Goal: Transaction & Acquisition: Purchase product/service

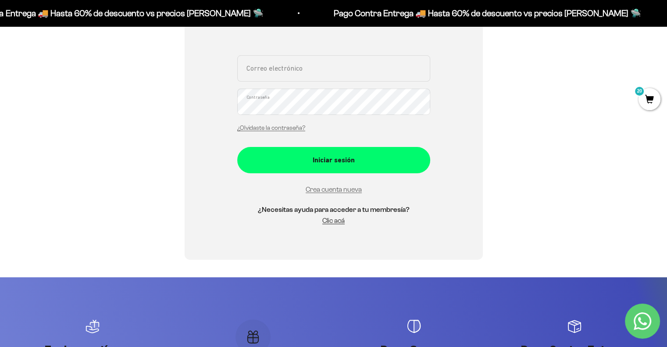
scroll to position [191, 0]
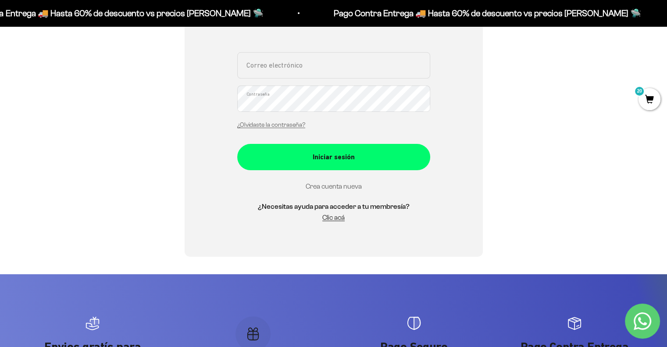
click at [342, 189] on link "Crea cuenta nueva" at bounding box center [334, 185] width 56 height 7
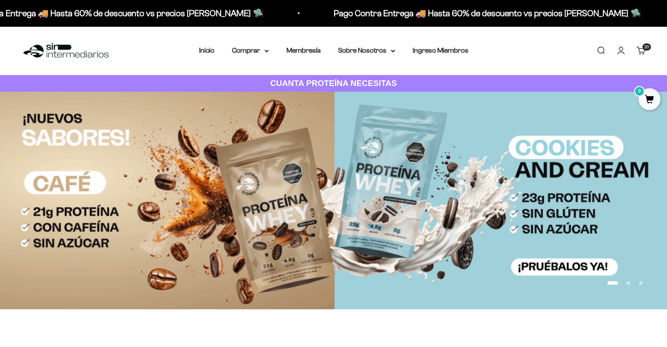
click at [640, 52] on link "Carrito 20 artículos 20" at bounding box center [641, 51] width 10 height 10
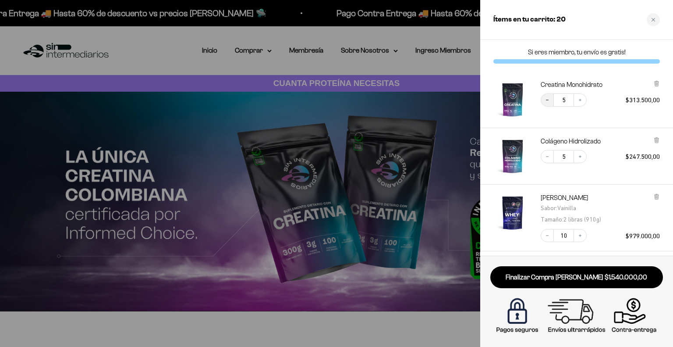
click at [554, 101] on button "Decrease quantity" at bounding box center [547, 99] width 13 height 13
click at [658, 82] on icon at bounding box center [657, 84] width 4 height 4
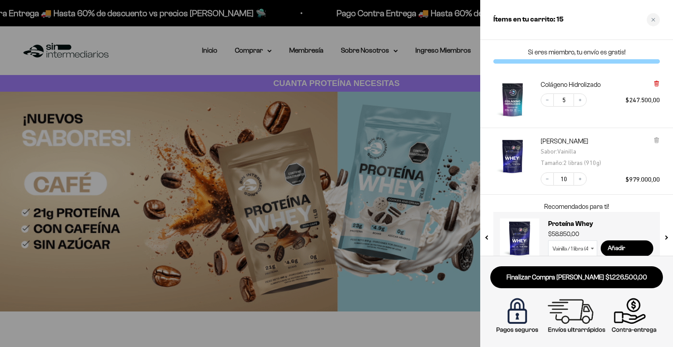
click at [656, 82] on icon at bounding box center [657, 83] width 2 height 4
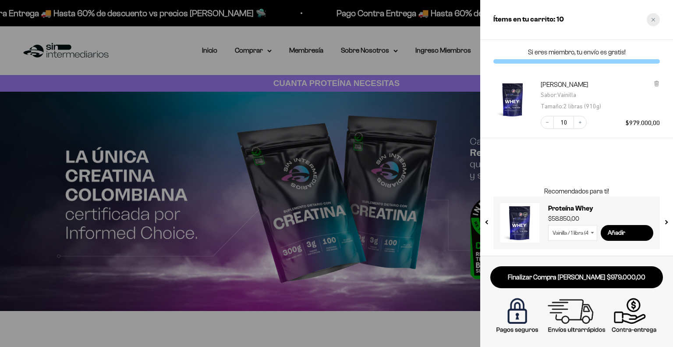
click at [658, 21] on div "Close cart" at bounding box center [653, 19] width 13 height 13
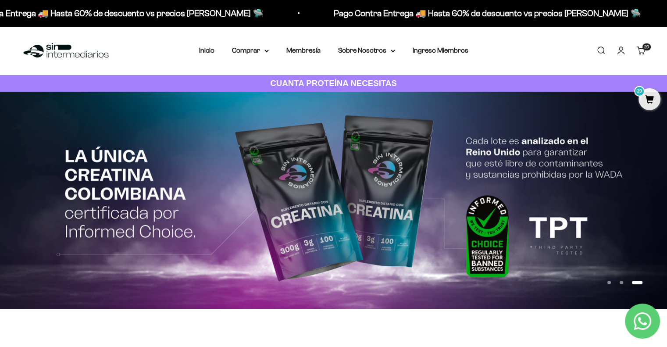
click at [630, 55] on ul "Buscar Iniciar sesión Carrito 20 artículos 20" at bounding box center [621, 51] width 50 height 10
click at [623, 50] on link "Iniciar sesión" at bounding box center [621, 51] width 10 height 10
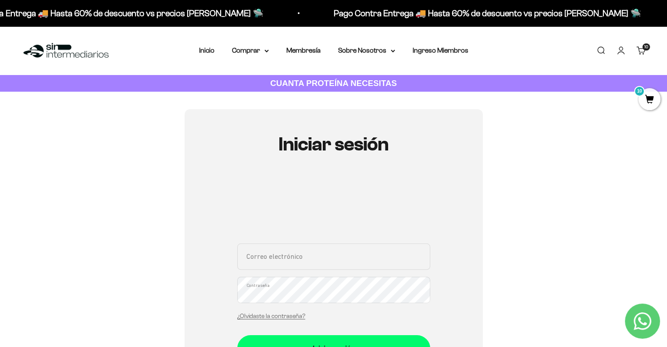
click at [312, 249] on input "Correo electrónico" at bounding box center [333, 256] width 193 height 26
paste input "adm.mithobogota@gmail.com"
type input "adm.mithobogota@gmail.com"
click at [237, 335] on button "Iniciar sesión" at bounding box center [333, 348] width 193 height 26
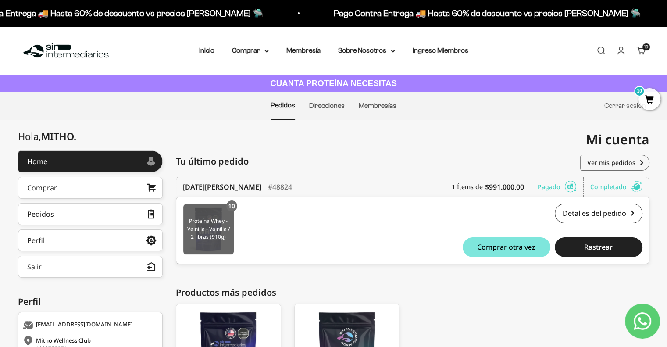
click at [213, 211] on img at bounding box center [208, 229] width 50 height 50
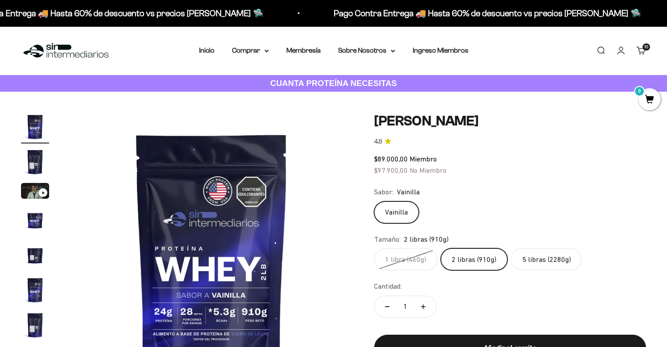
click at [639, 50] on link "Carrito 10 artículos 10" at bounding box center [641, 51] width 10 height 10
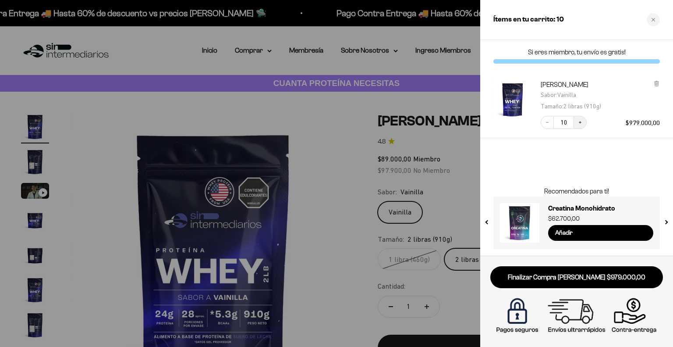
click at [577, 125] on button "Increase quantity" at bounding box center [580, 122] width 13 height 13
click at [581, 124] on icon "Increase quantity" at bounding box center [580, 122] width 5 height 5
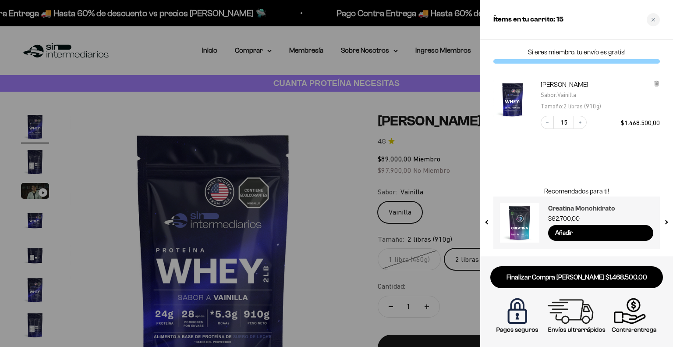
click at [592, 208] on h3 "Creatina Monohidrato" at bounding box center [600, 208] width 105 height 11
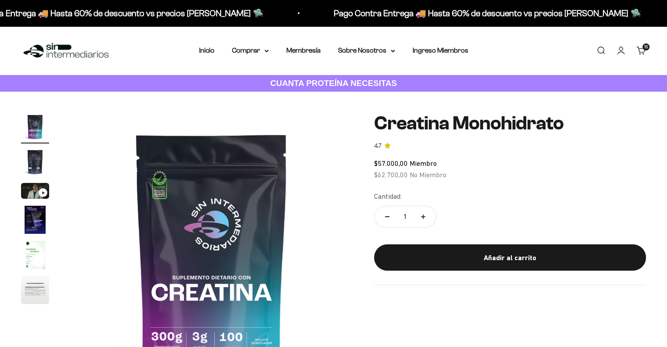
click at [424, 215] on icon "Aumentar cantidad" at bounding box center [423, 216] width 4 height 4
type input "5"
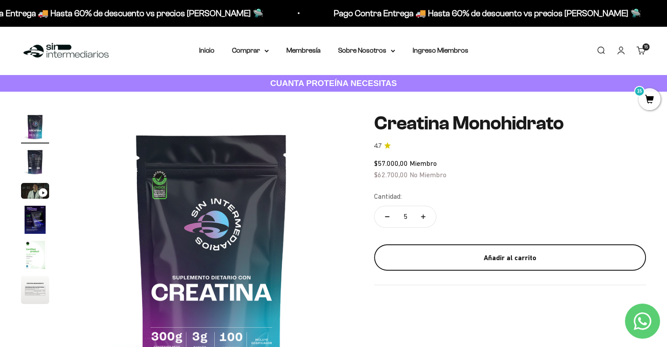
click at [483, 254] on div "Añadir al carrito" at bounding box center [510, 257] width 237 height 11
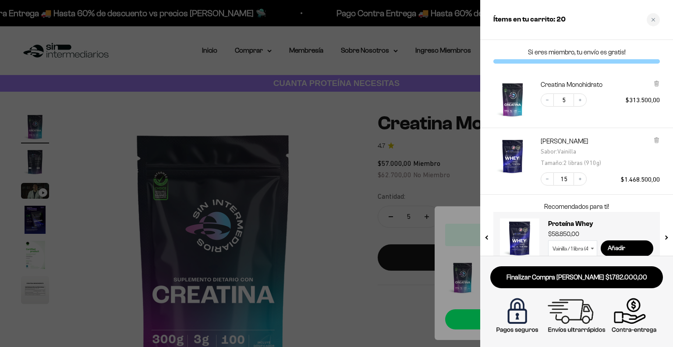
click at [289, 119] on div at bounding box center [336, 173] width 673 height 347
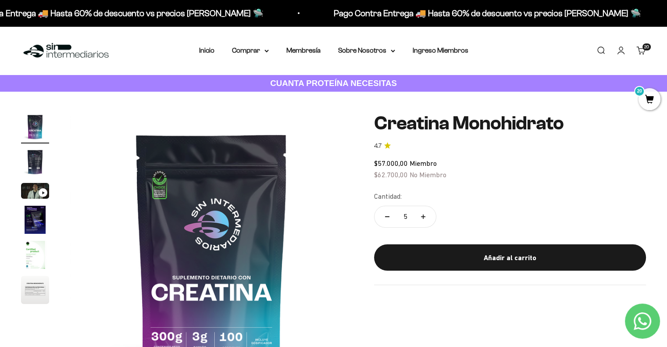
click at [598, 48] on link "Buscar" at bounding box center [601, 51] width 10 height 10
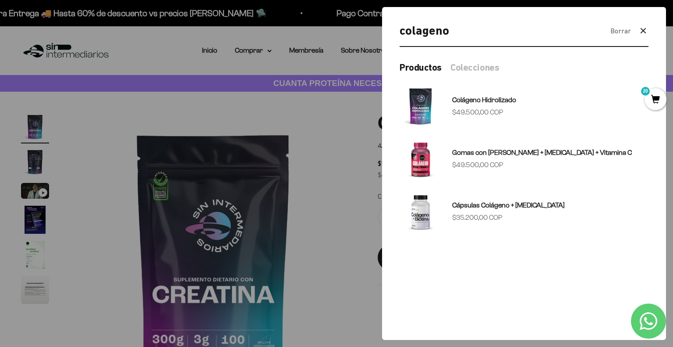
type input "colageno"
click at [522, 110] on link "Colágeno Hidrolizado Precio de oferta $49.500,00 COP" at bounding box center [524, 106] width 249 height 42
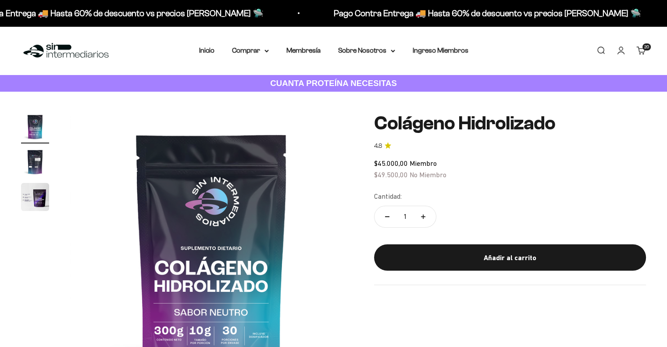
click at [419, 223] on button "Aumentar cantidad" at bounding box center [422, 216] width 25 height 21
type input "5"
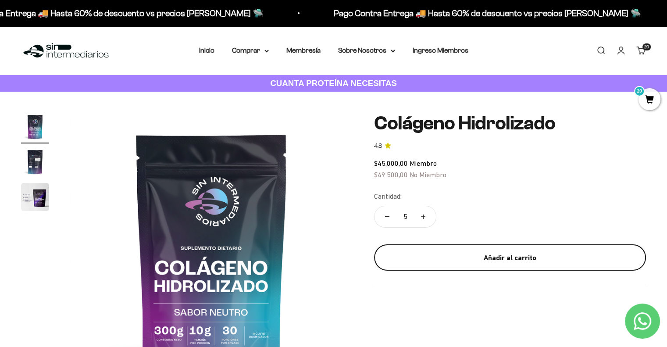
click at [461, 261] on div "Añadir al carrito" at bounding box center [510, 257] width 237 height 11
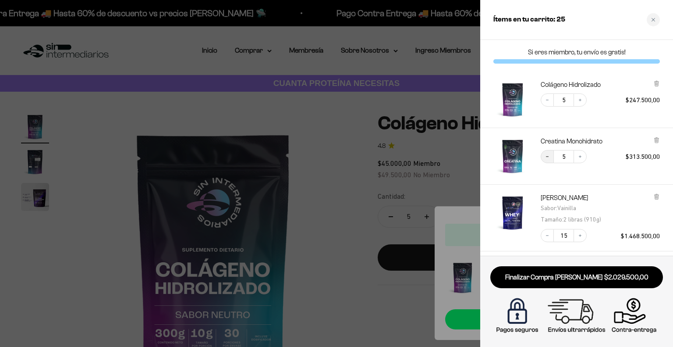
click at [548, 156] on icon "Decrease quantity" at bounding box center [547, 156] width 5 height 5
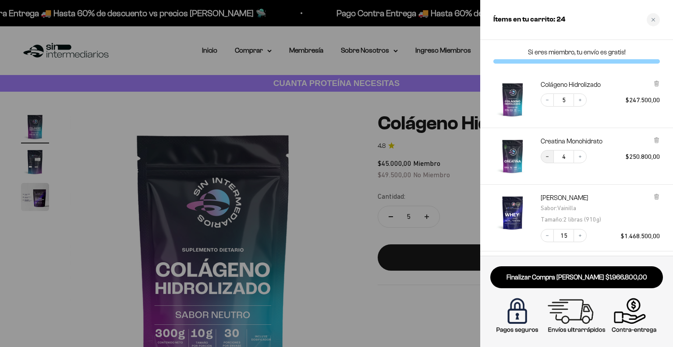
click at [545, 155] on icon "Decrease quantity" at bounding box center [547, 156] width 5 height 5
click at [582, 156] on icon "Increase quantity" at bounding box center [580, 156] width 5 height 5
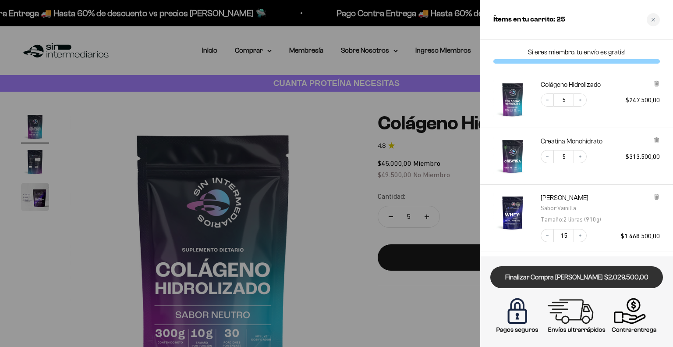
click at [593, 285] on link "Finalizar Compra [PERSON_NAME] $2.029.500,00" at bounding box center [577, 277] width 173 height 22
